Goal: Transaction & Acquisition: Download file/media

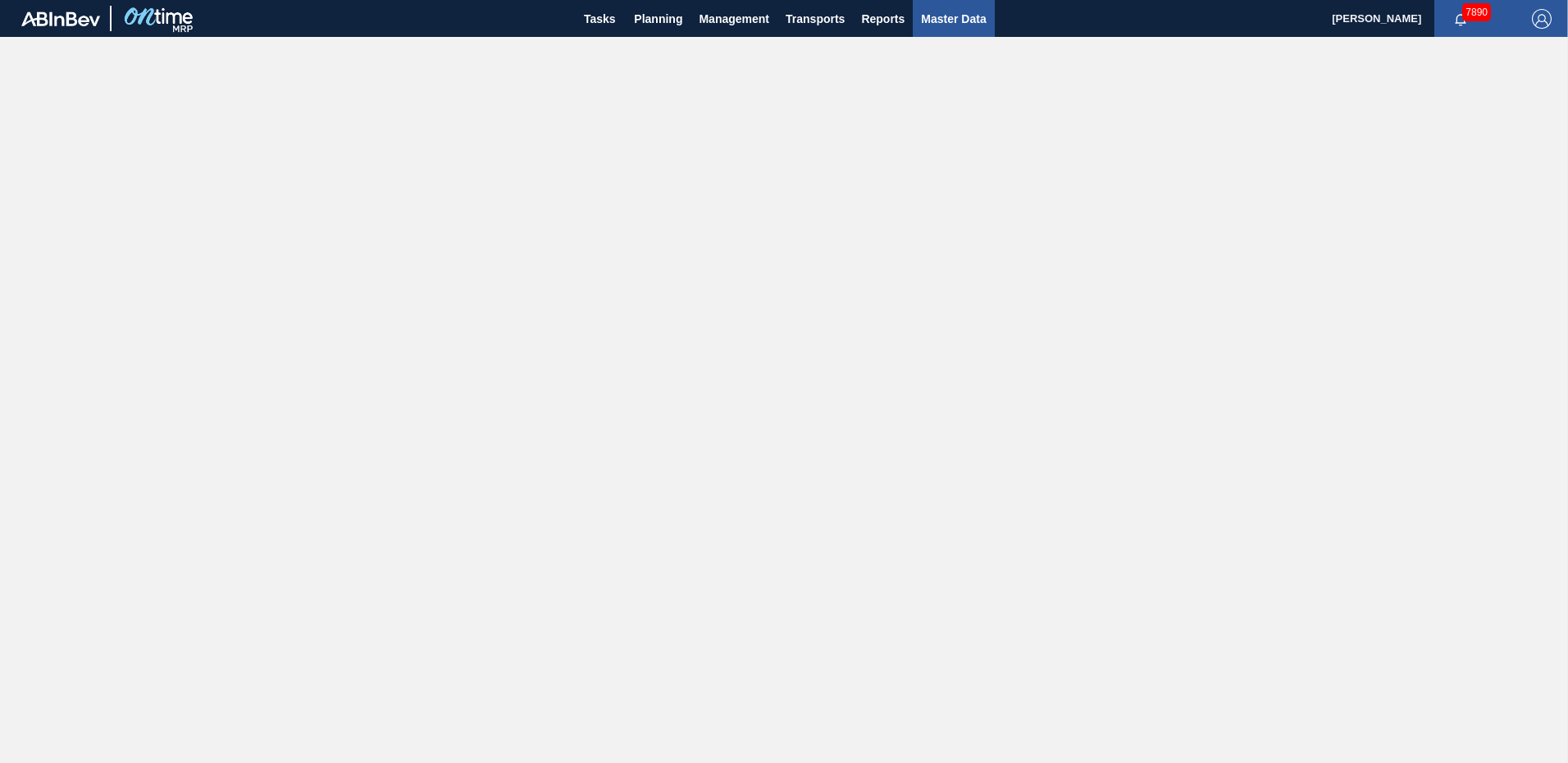
click at [956, 19] on span "Master Data" at bounding box center [953, 19] width 64 height 20
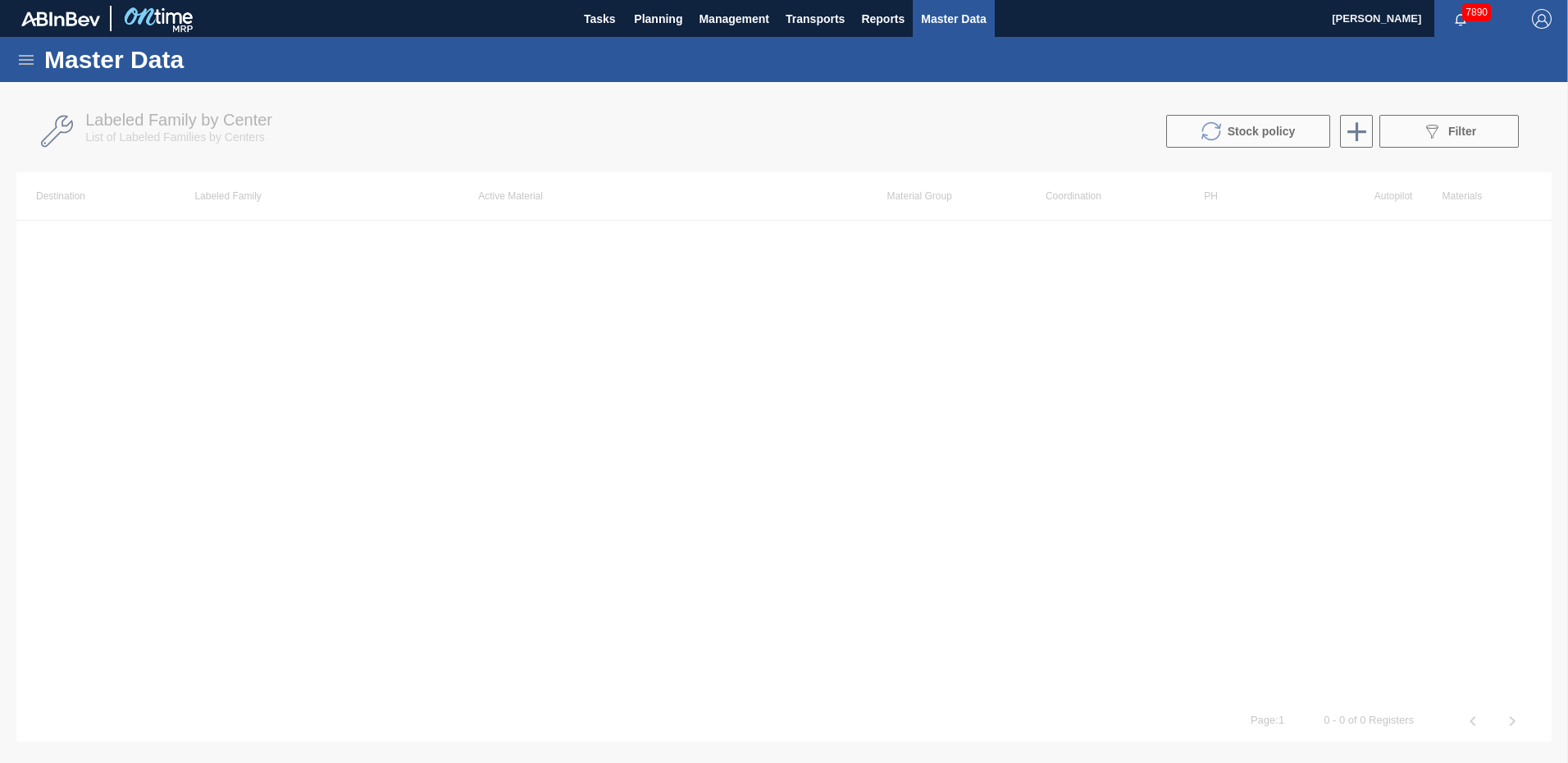
click at [1454, 131] on div at bounding box center [784, 422] width 1568 height 681
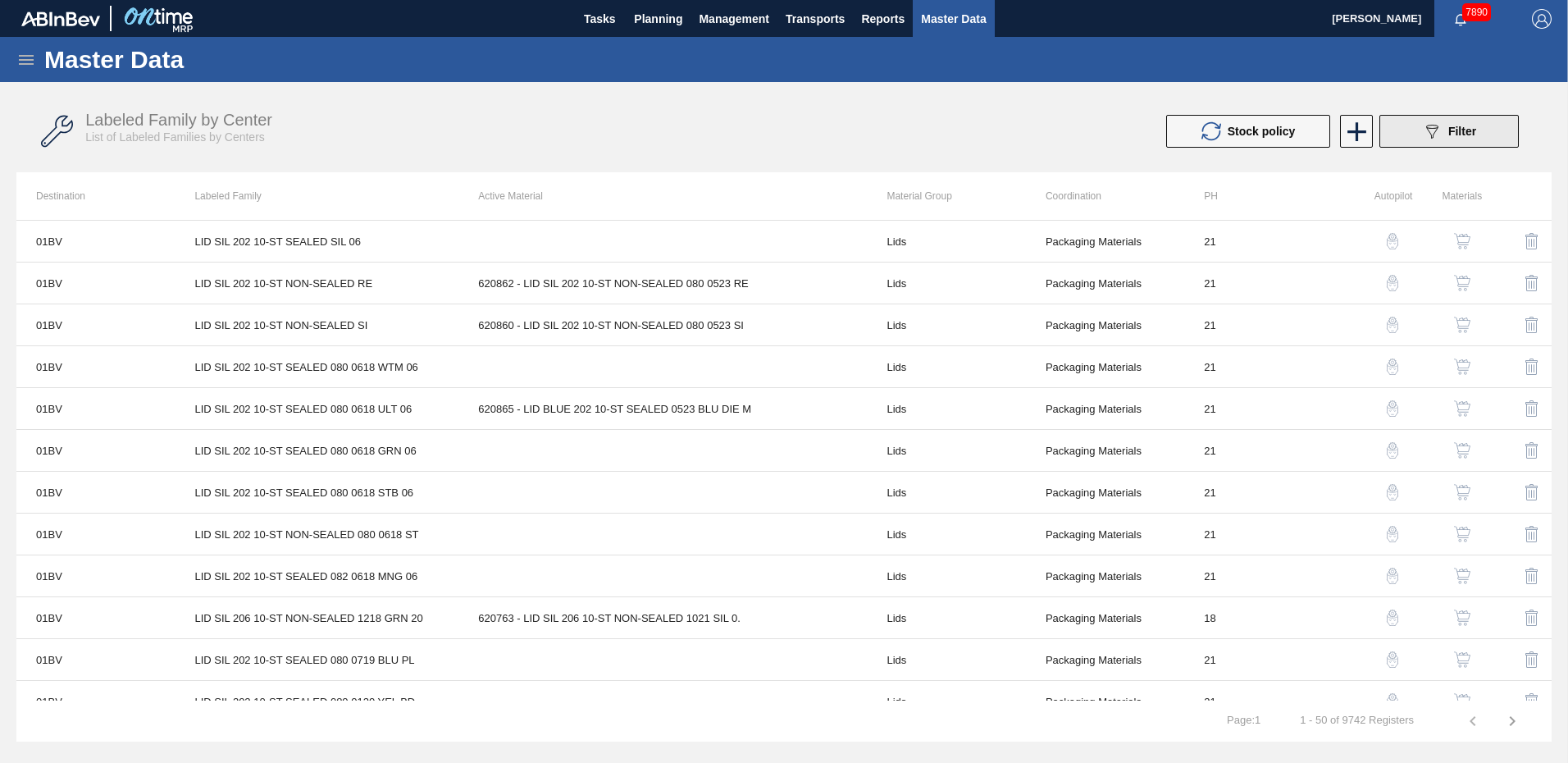
click at [1454, 131] on span "Filter" at bounding box center [1462, 131] width 28 height 13
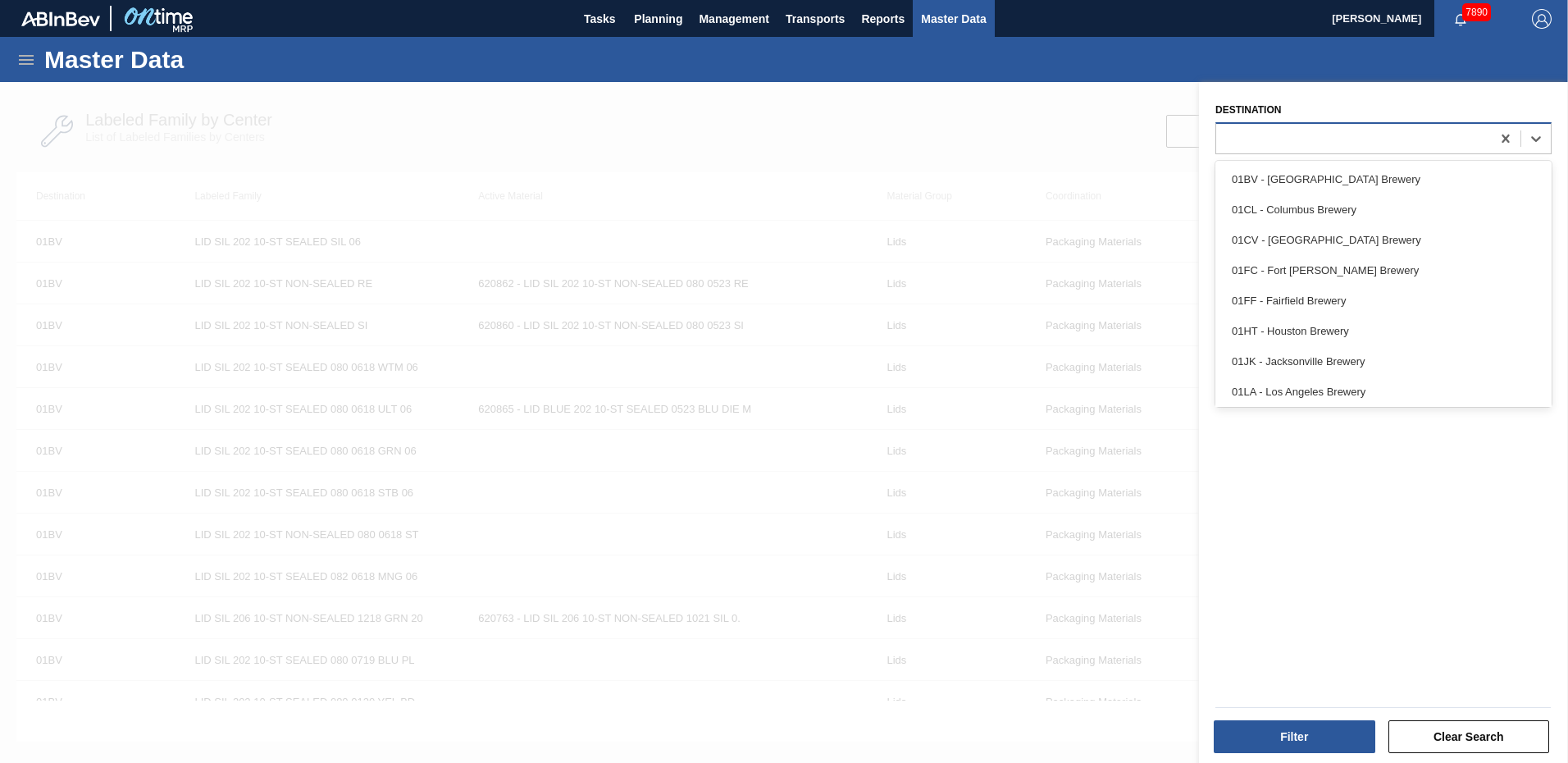
click at [1355, 137] on div at bounding box center [1352, 138] width 275 height 24
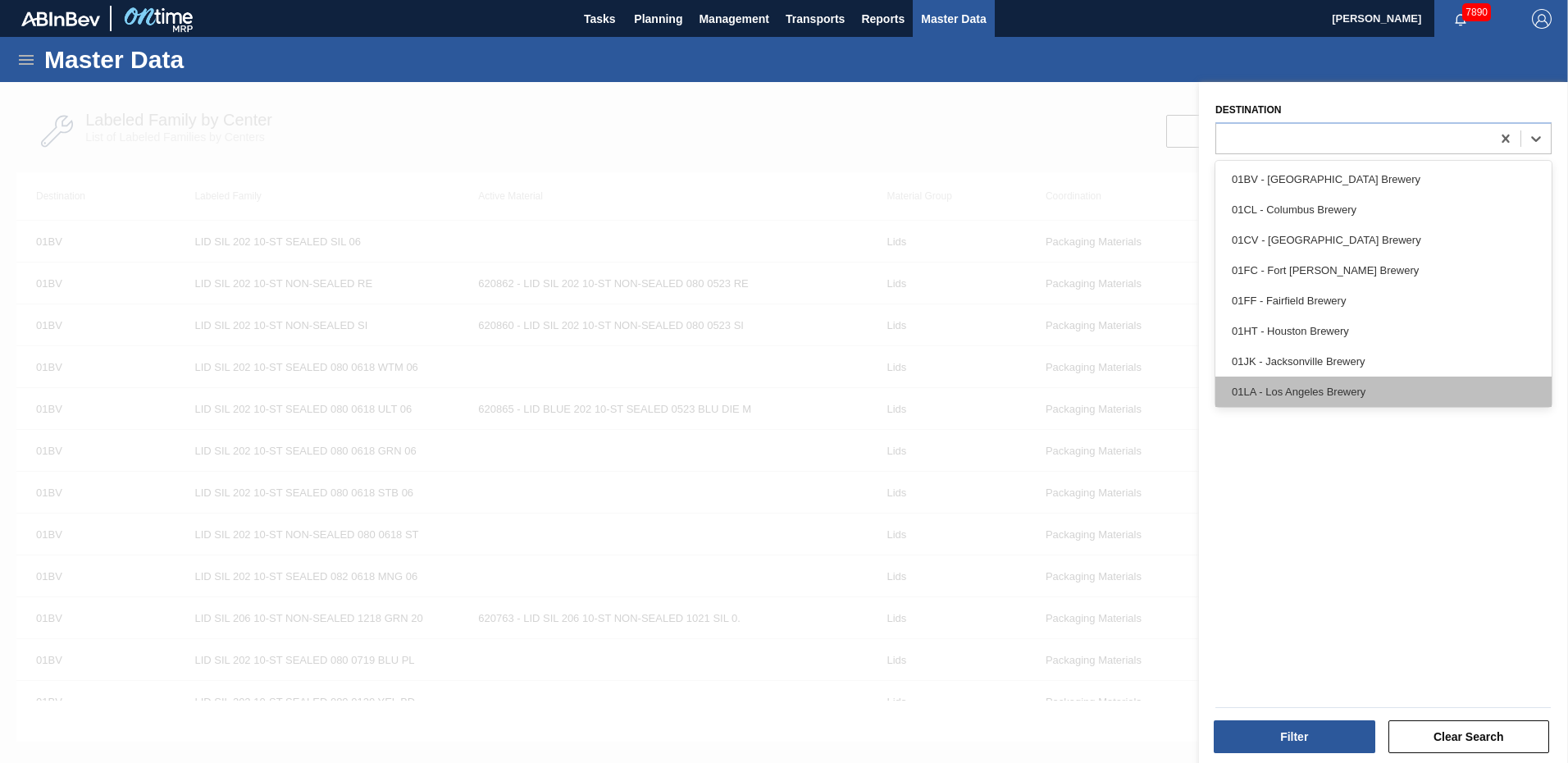
click at [1283, 394] on div "01LA - Los Angeles Brewery" at bounding box center [1384, 392] width 336 height 30
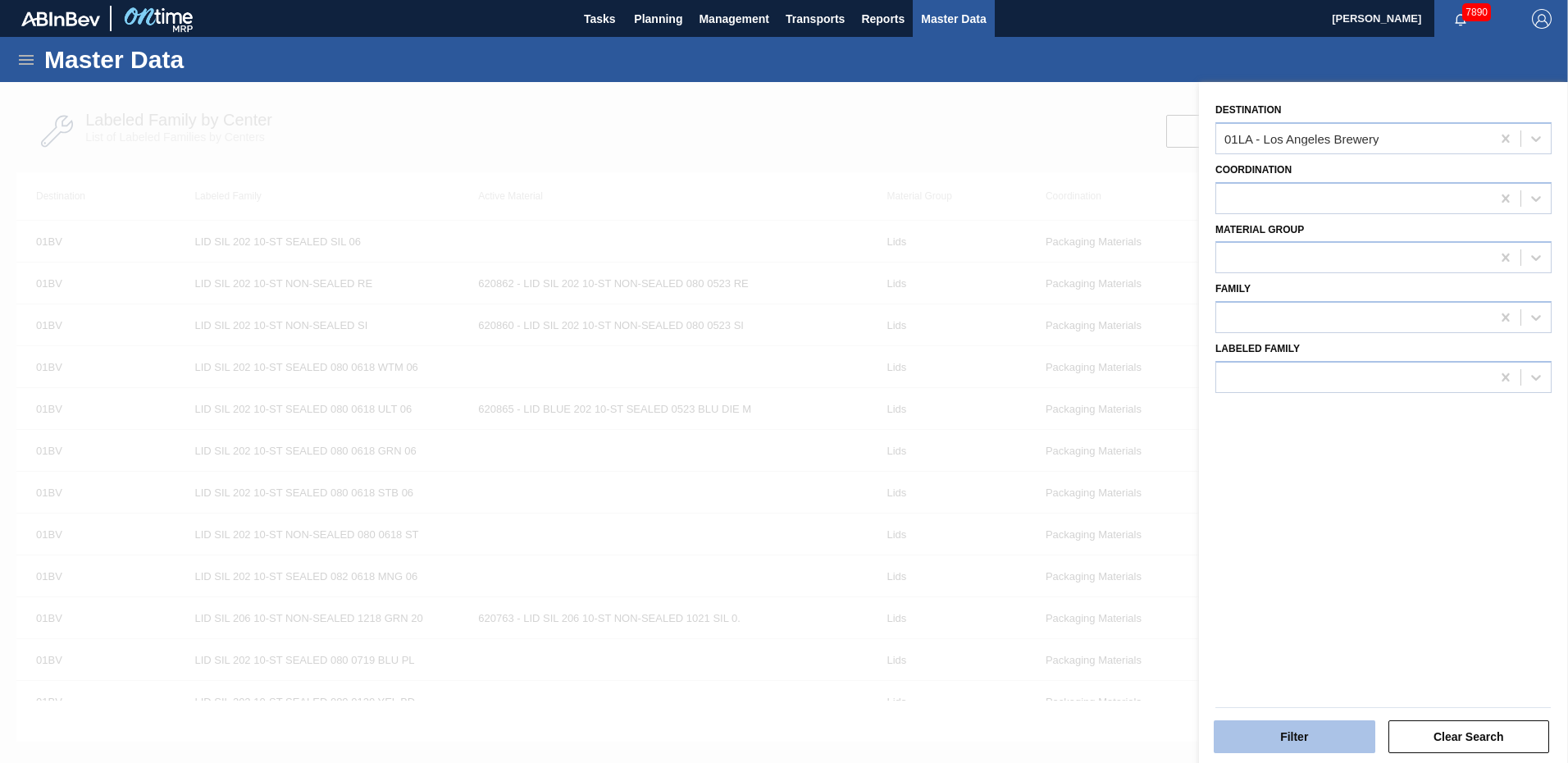
click at [1278, 733] on button "Filter" at bounding box center [1294, 736] width 162 height 33
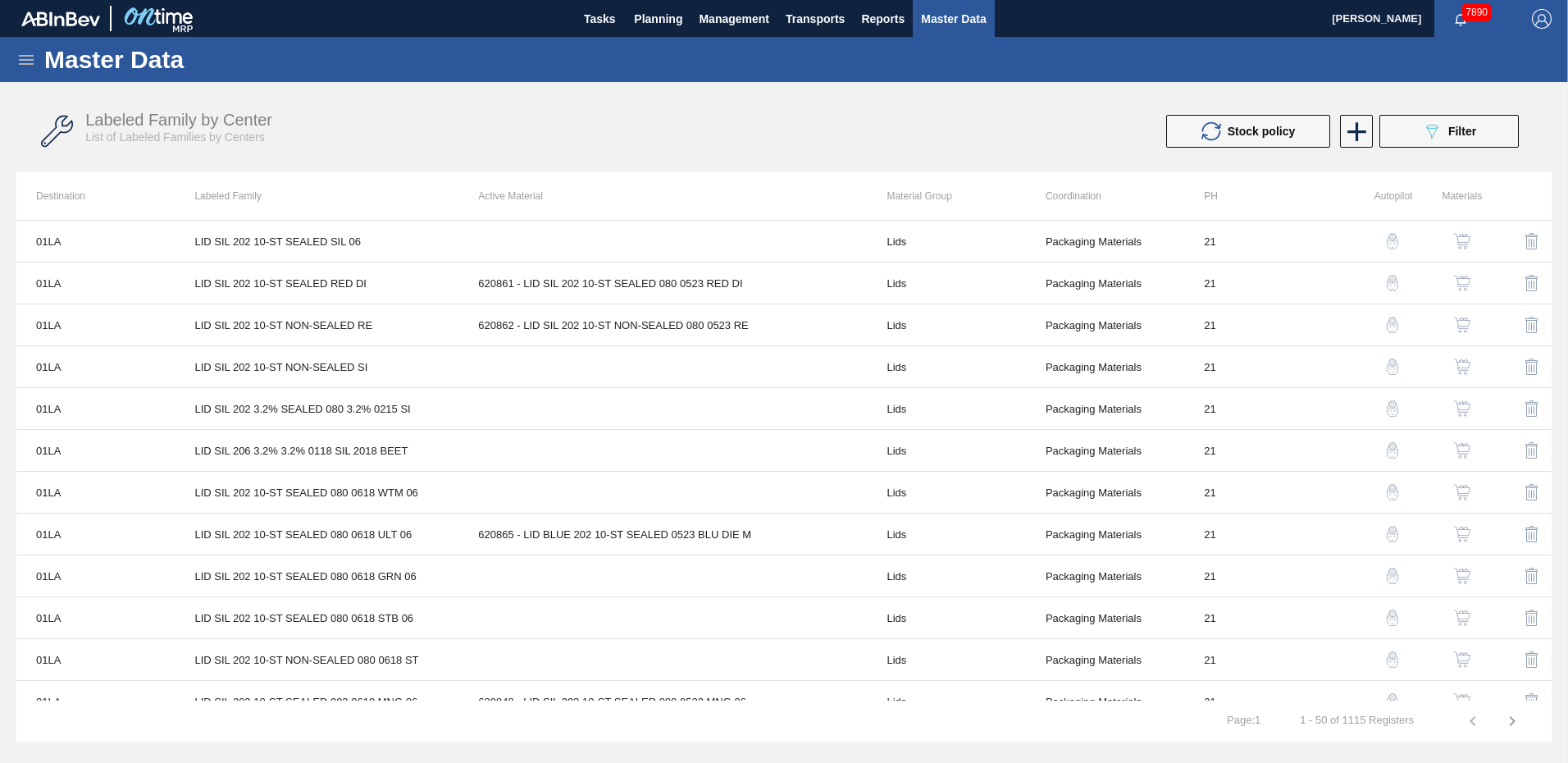
click at [17, 60] on icon at bounding box center [26, 60] width 20 height 20
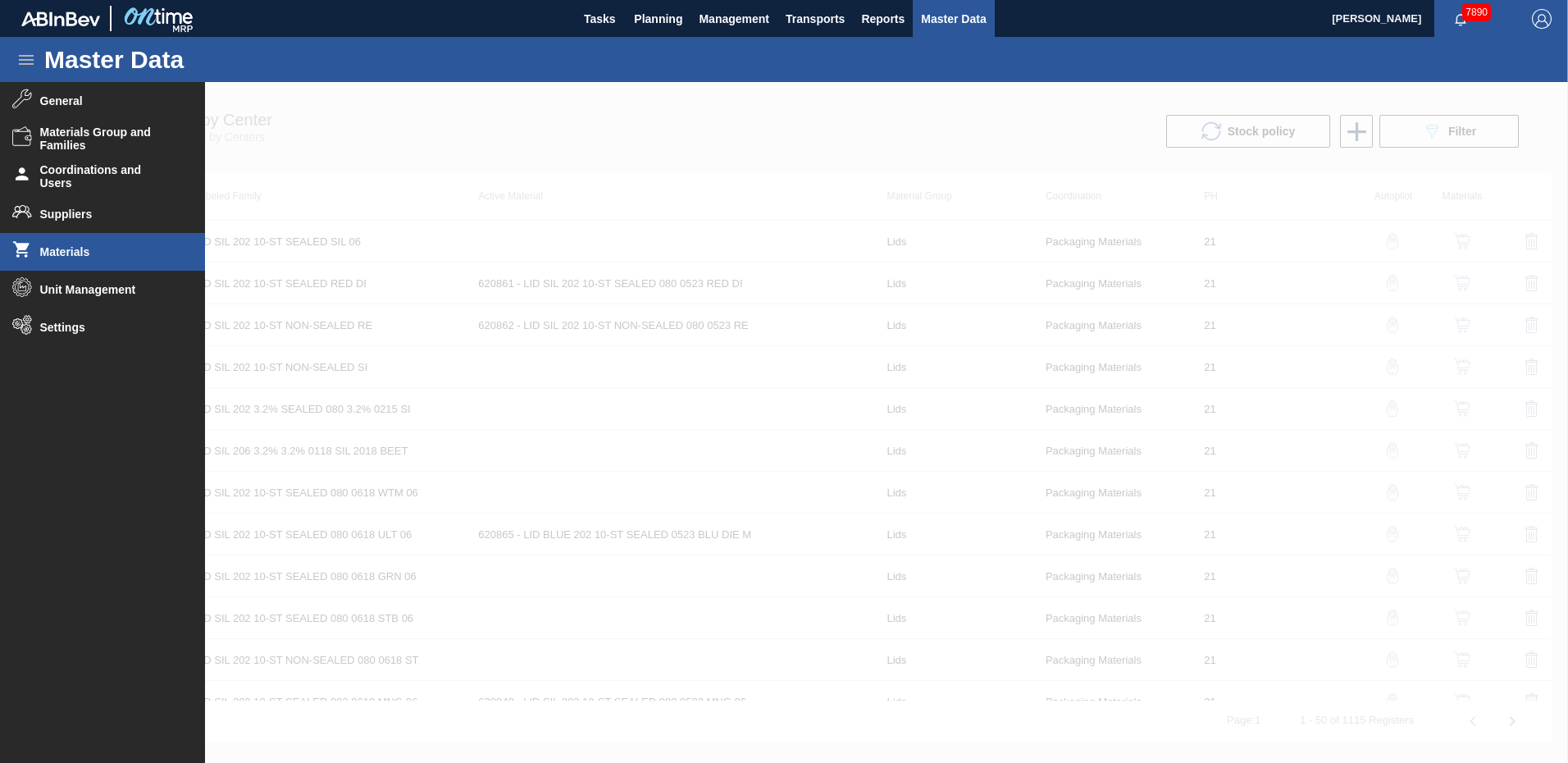
click at [57, 258] on span "Materials" at bounding box center [107, 251] width 135 height 13
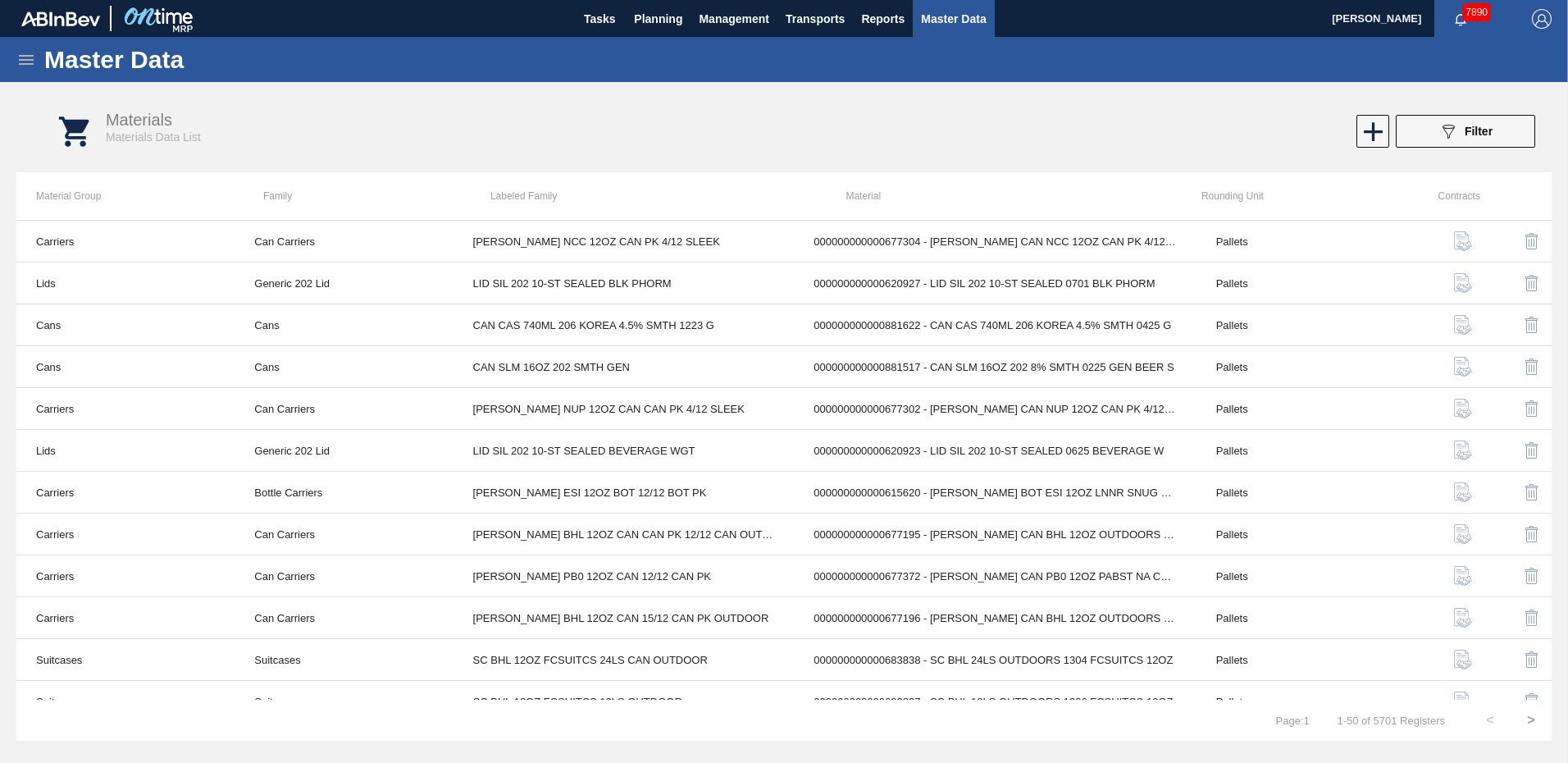
click at [25, 60] on icon at bounding box center [26, 59] width 15 height 10
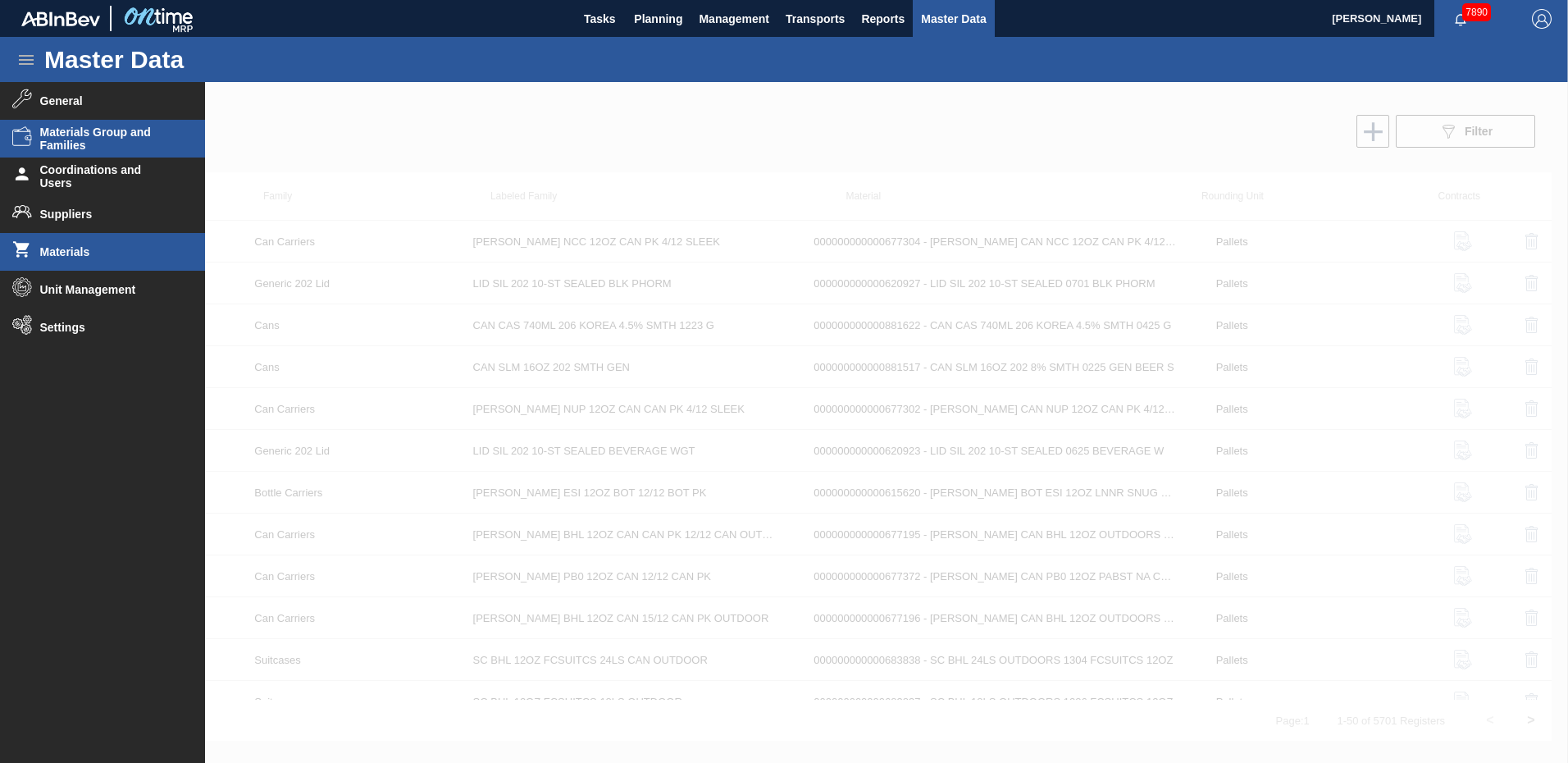
click at [74, 133] on span "Materials Group and Families" at bounding box center [107, 138] width 135 height 26
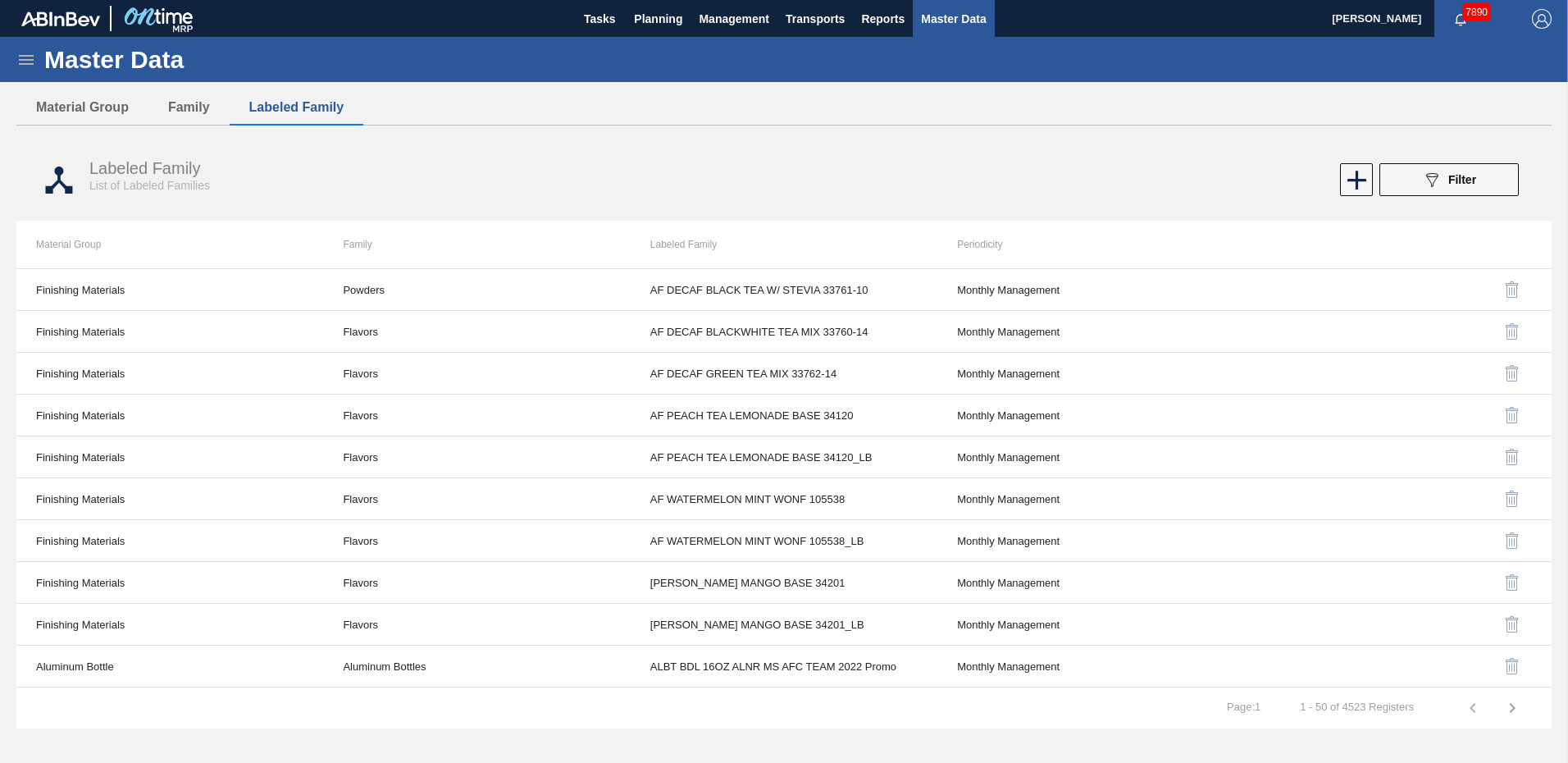
click at [31, 56] on icon at bounding box center [26, 60] width 20 height 20
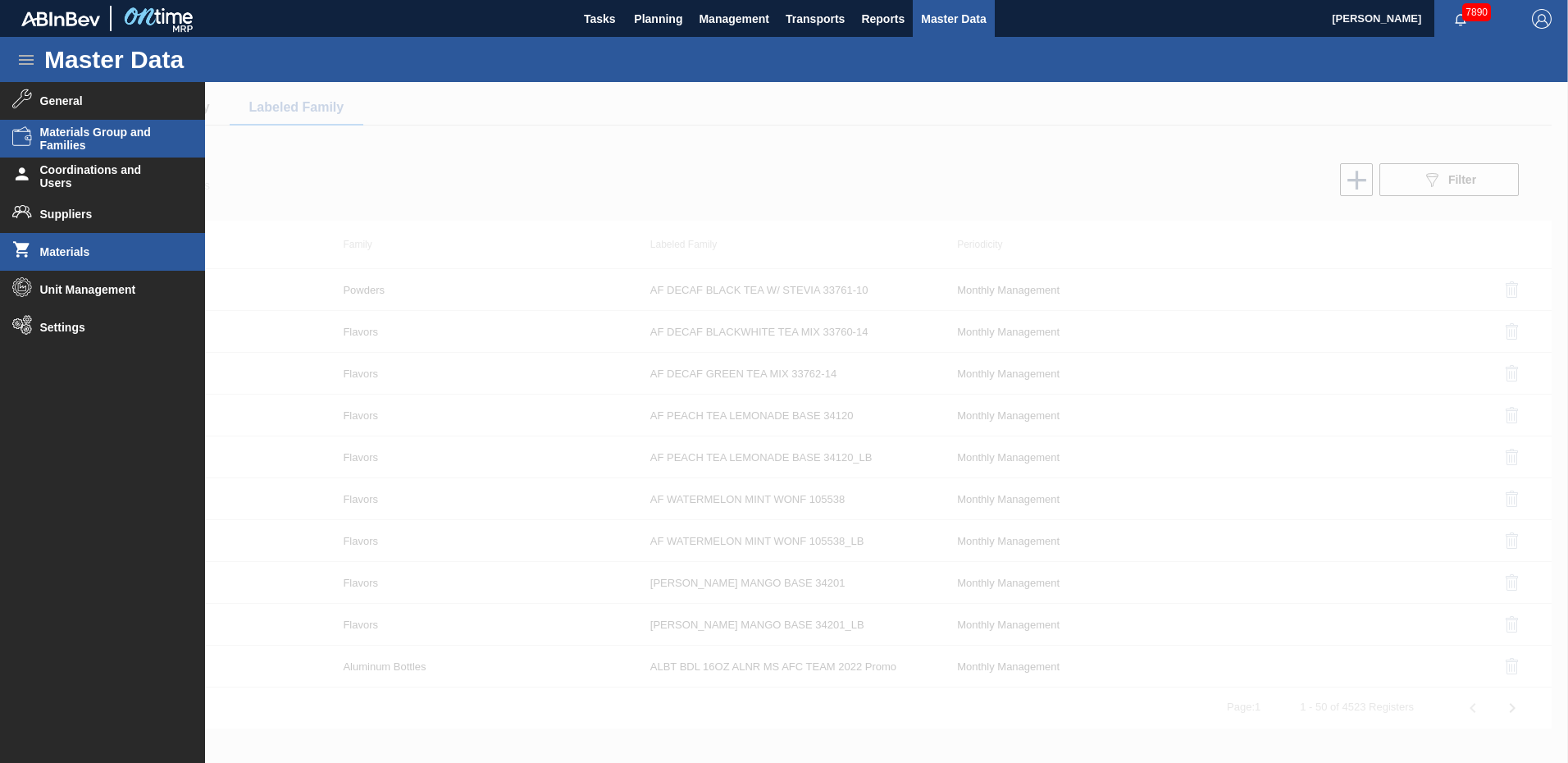
click at [80, 254] on span "Materials" at bounding box center [107, 251] width 135 height 13
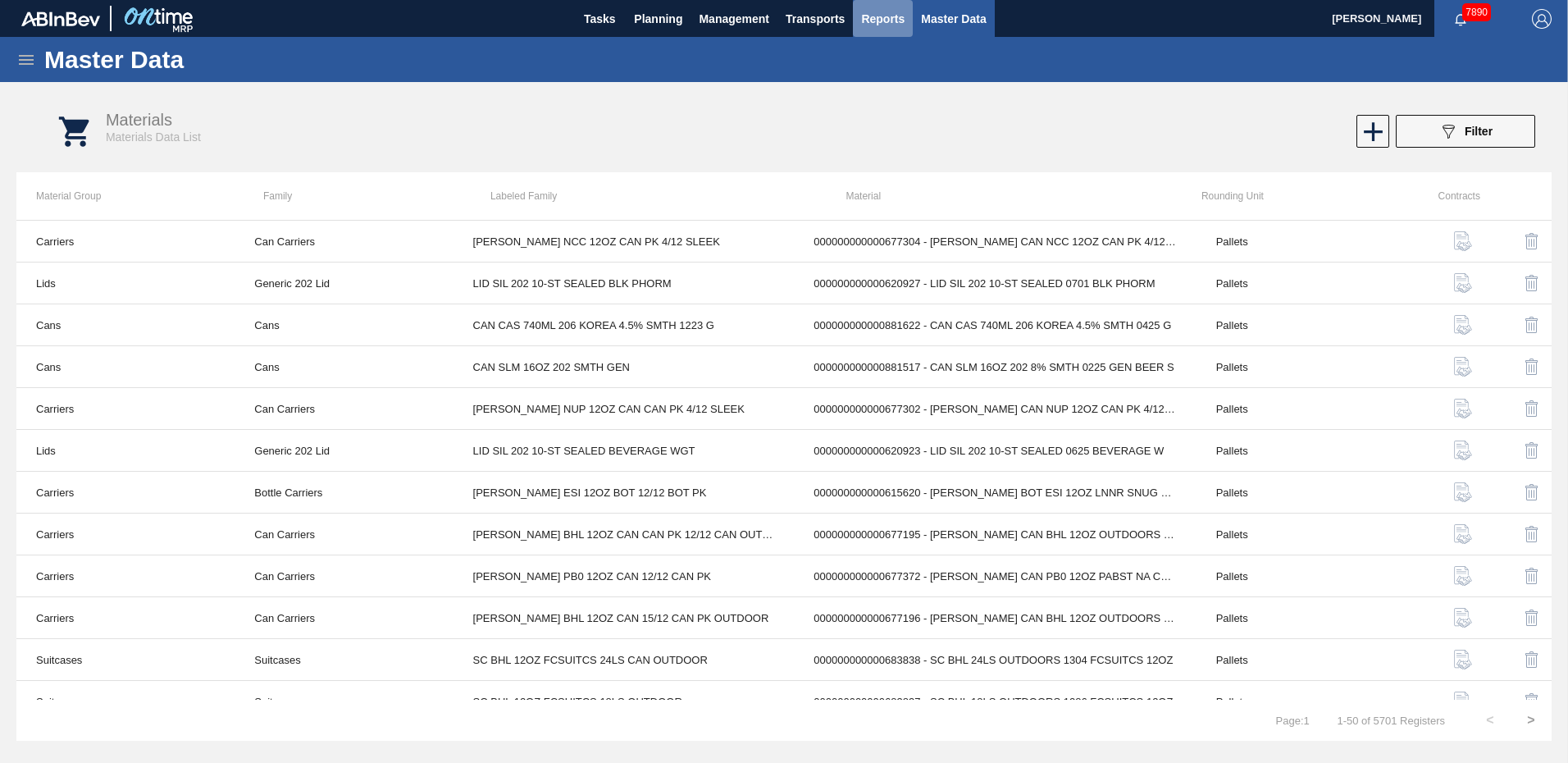
click at [891, 29] on button "Reports" at bounding box center [882, 18] width 60 height 37
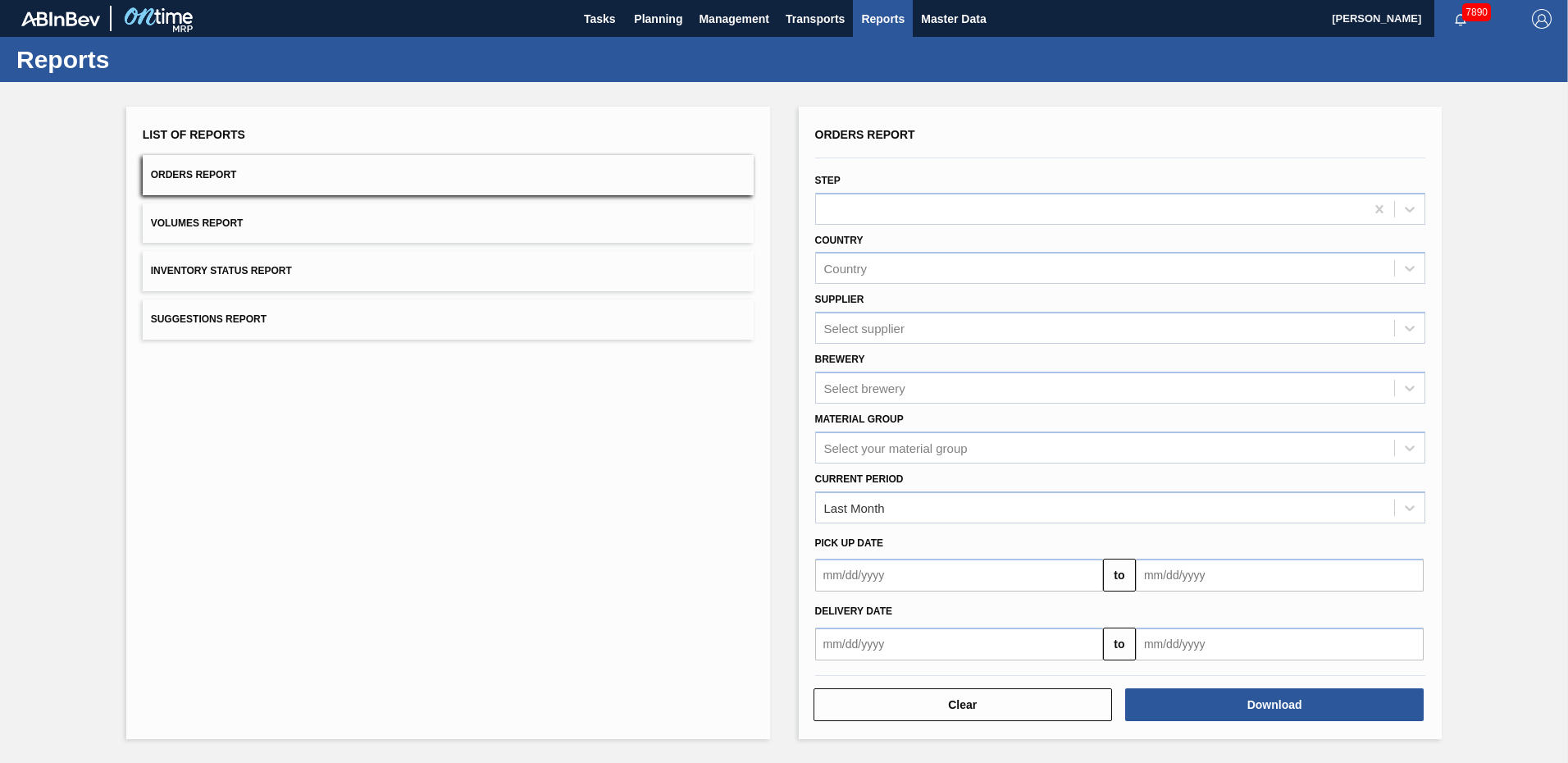
click at [201, 270] on span "Inventory Status Report" at bounding box center [222, 270] width 141 height 12
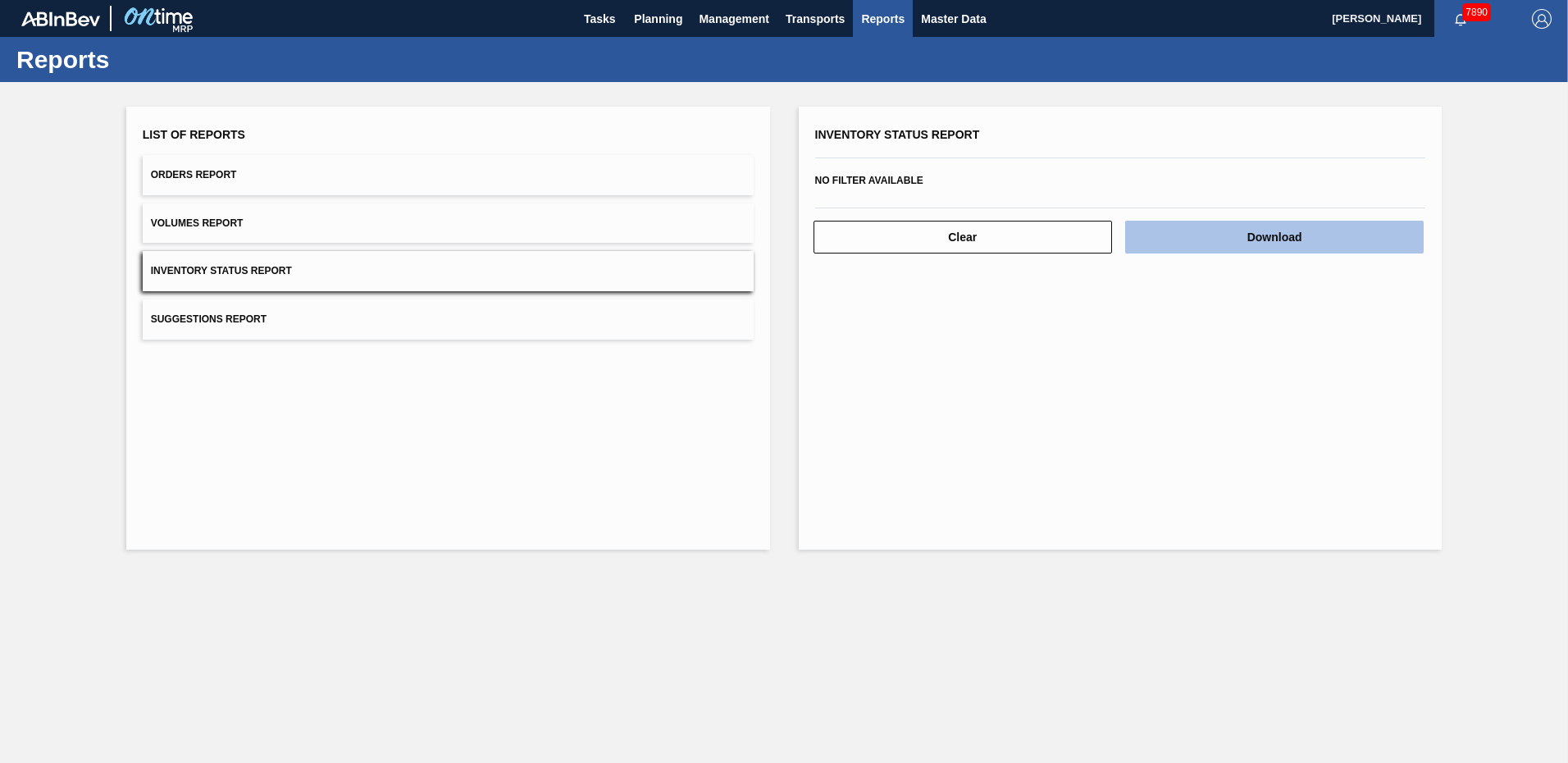
click at [1304, 239] on button "Download" at bounding box center [1275, 237] width 299 height 33
click at [1075, 369] on div "Inventory Status Report No filter available Clear Download" at bounding box center [1121, 327] width 644 height 443
click at [1271, 231] on button "Download" at bounding box center [1275, 237] width 299 height 33
drag, startPoint x: 891, startPoint y: 462, endPoint x: 907, endPoint y: 422, distance: 43.1
click at [891, 462] on div "Inventory Status Report No filter available Clear Download" at bounding box center [1121, 327] width 644 height 443
